Goal: Task Accomplishment & Management: Manage account settings

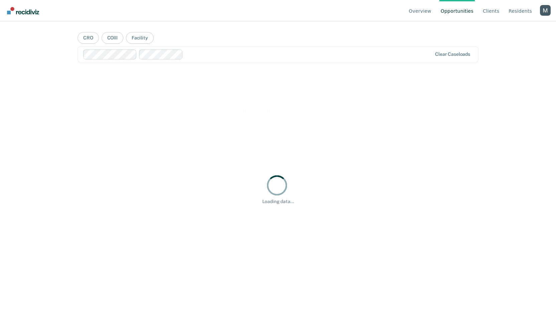
click at [542, 12] on div "Profile dropdown button" at bounding box center [544, 10] width 11 height 11
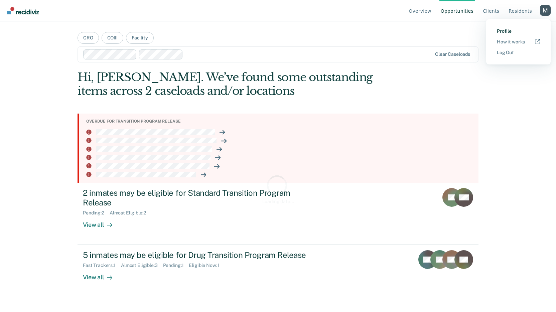
click at [503, 33] on link "Profile" at bounding box center [517, 31] width 43 height 6
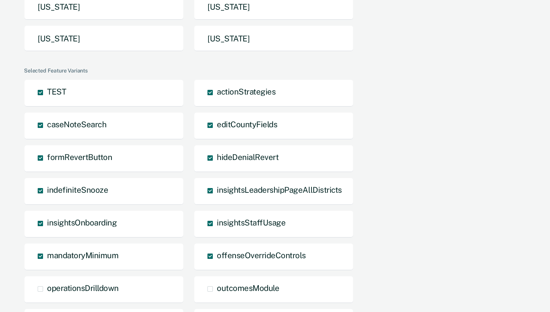
scroll to position [120, 0]
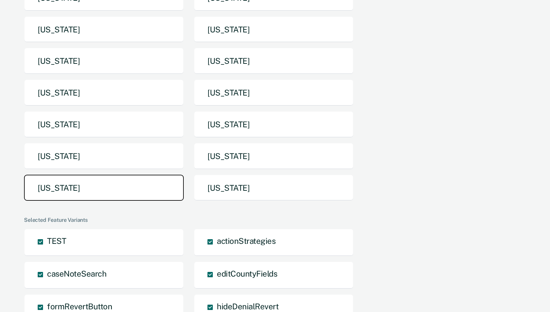
click at [144, 191] on button "Texas" at bounding box center [104, 188] width 160 height 26
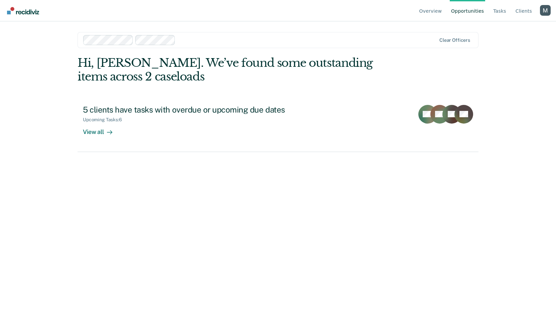
click at [509, 8] on ul "Overview Opportunities Tasks Client s" at bounding box center [479, 10] width 122 height 21
click at [507, 12] on link "Tasks" at bounding box center [499, 10] width 16 height 21
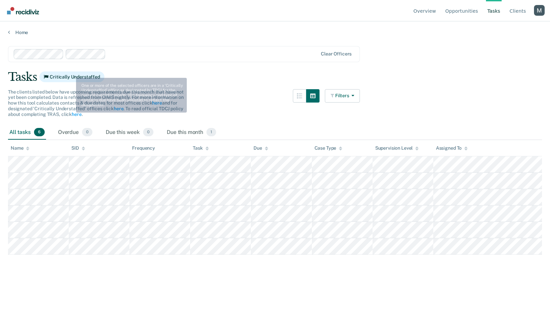
click at [150, 52] on div at bounding box center [212, 54] width 209 height 8
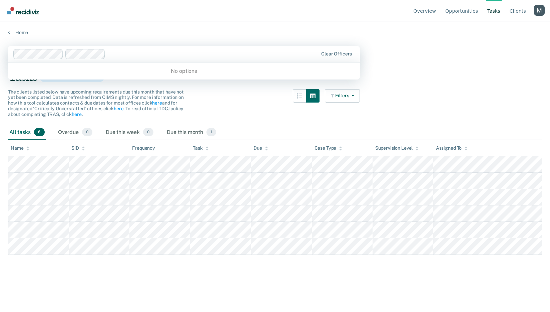
click at [162, 43] on main "0 results available. Use Up and Down to choose options, press Enter to select t…" at bounding box center [275, 172] width 550 height 274
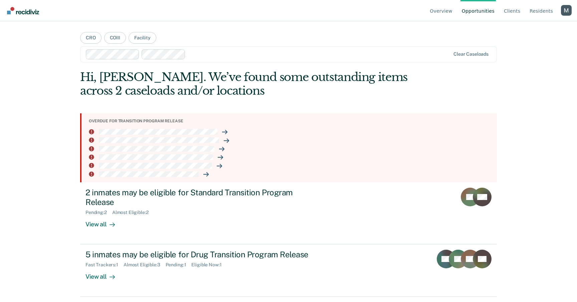
click at [566, 15] on div "Profile dropdown button" at bounding box center [566, 10] width 11 height 11
click at [522, 29] on link "Profile" at bounding box center [539, 31] width 43 height 6
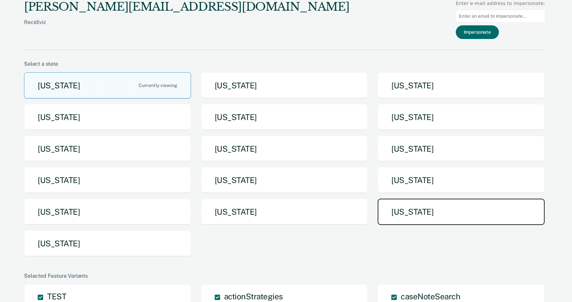
click at [395, 207] on button "Texas" at bounding box center [461, 212] width 167 height 26
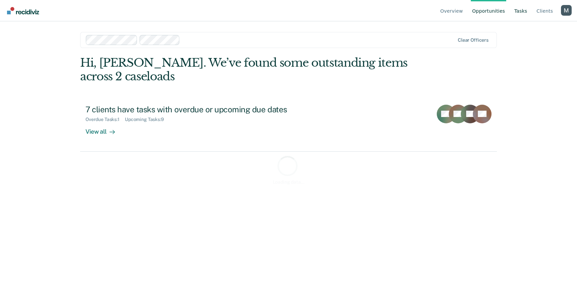
click at [526, 17] on link "Tasks" at bounding box center [521, 10] width 16 height 21
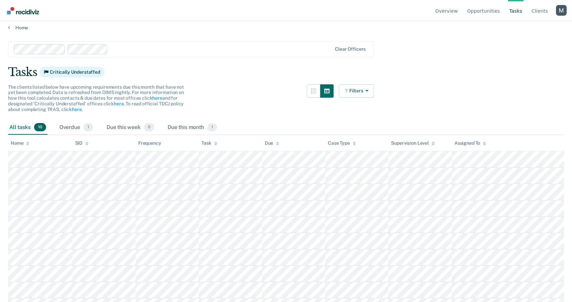
scroll to position [17, 0]
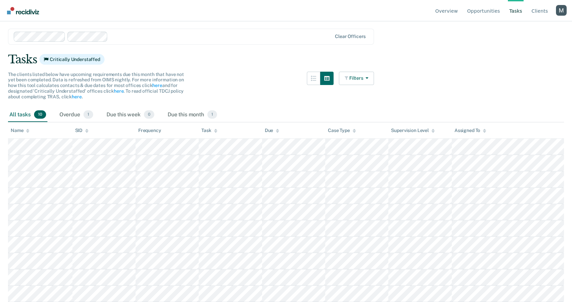
click at [157, 41] on div at bounding box center [173, 37] width 318 height 10
click at [184, 37] on main "option Amanda Garcia, selected. Clear officers Tasks Critically Understaffed Th…" at bounding box center [286, 150] width 572 height 265
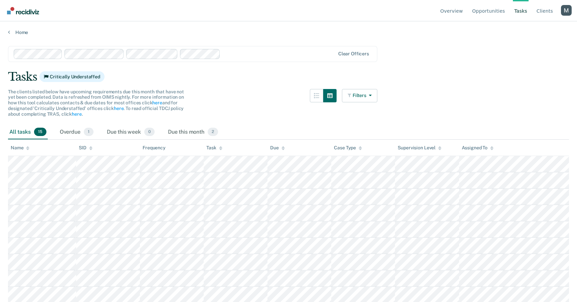
click at [238, 55] on div at bounding box center [279, 54] width 112 height 8
